Goal: Task Accomplishment & Management: Manage account settings

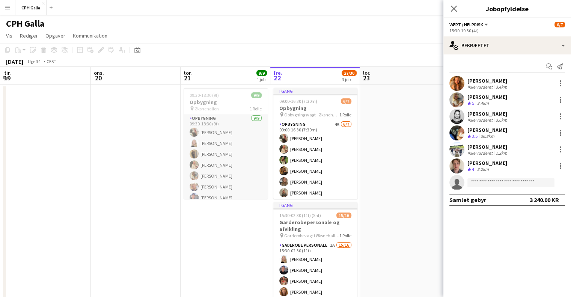
scroll to position [0, 214]
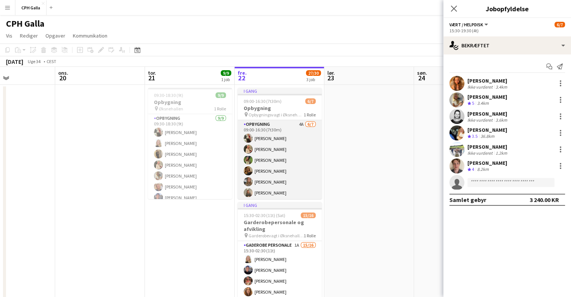
click at [255, 168] on app-card-role "Opbygning 4A [DATE] 09:00-16:30 (7t30m) [PERSON_NAME] [PERSON_NAME] [PERSON_NAM…" at bounding box center [279, 165] width 84 height 91
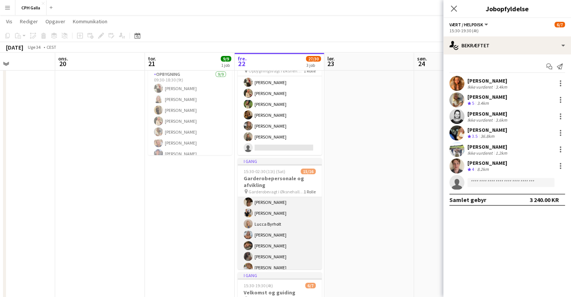
scroll to position [68, 0]
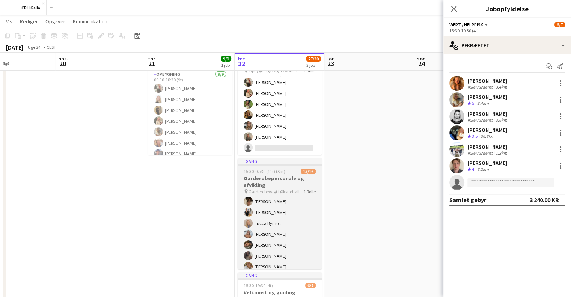
click at [284, 180] on h3 "Garderobepersonale og afvikling" at bounding box center [279, 182] width 84 height 14
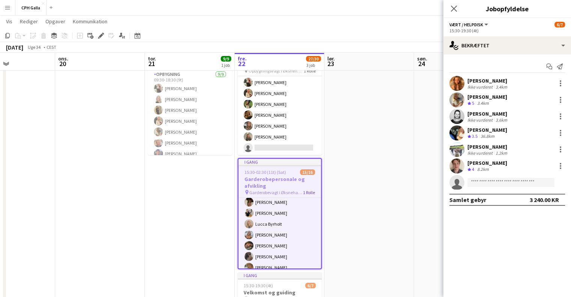
click at [267, 186] on h3 "Garderobepersonale og afvikling" at bounding box center [279, 183] width 83 height 14
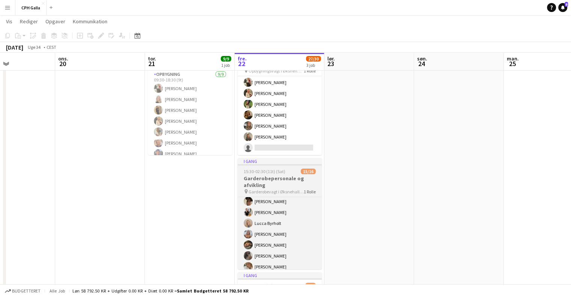
click at [279, 190] on span "Garderobevagt i Øksnehallen til stor gallafest" at bounding box center [275, 192] width 55 height 6
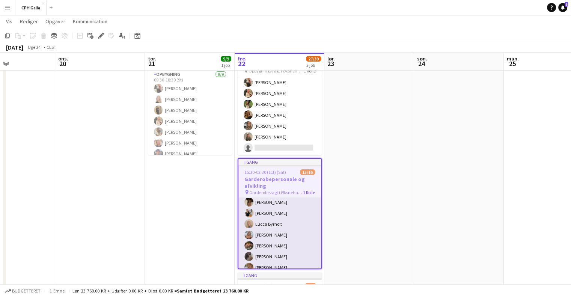
drag, startPoint x: 277, startPoint y: 212, endPoint x: 275, endPoint y: 216, distance: 4.1
click at [275, 216] on app-card-role "Gaderobe personale 1A 15/16 15:30-02:30 (11t) [PERSON_NAME] [PERSON_NAME] [PERS…" at bounding box center [279, 223] width 83 height 189
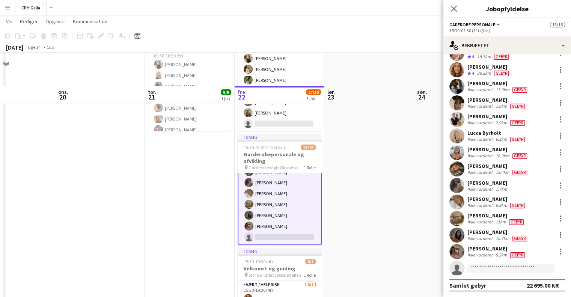
scroll to position [157, 0]
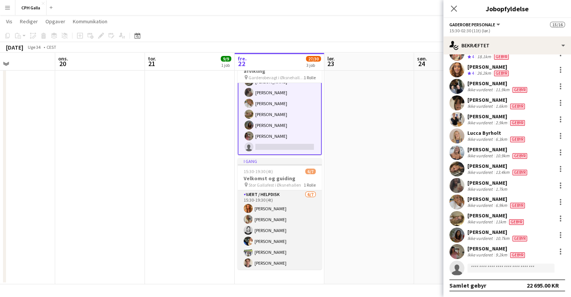
click at [271, 207] on app-card-role "Vært / Helpdisk [DATE] 15:30-19:30 (4t) [PERSON_NAME] Havana [PERSON_NAME] [PER…" at bounding box center [279, 235] width 84 height 91
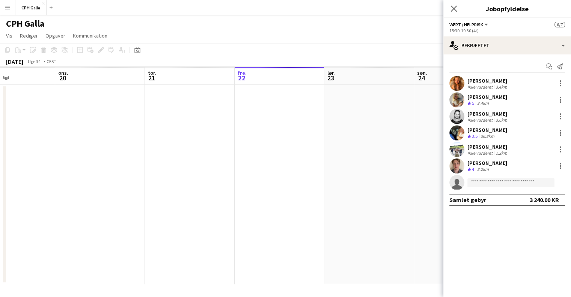
scroll to position [0, 0]
